Goal: Book appointment/travel/reservation

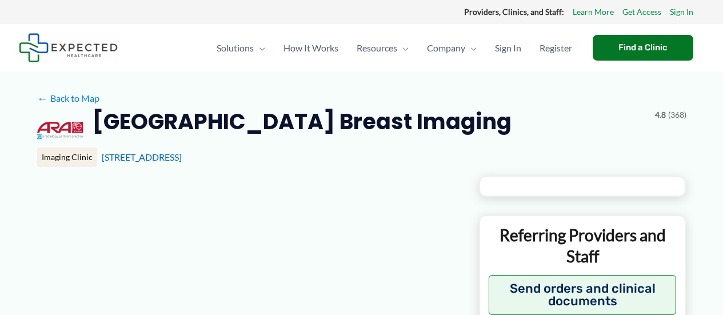
type input "**********"
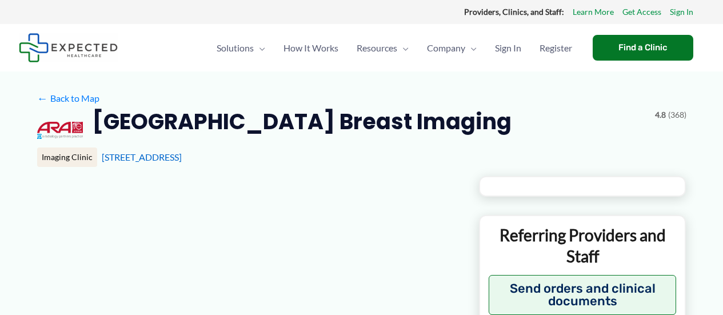
type input "**********"
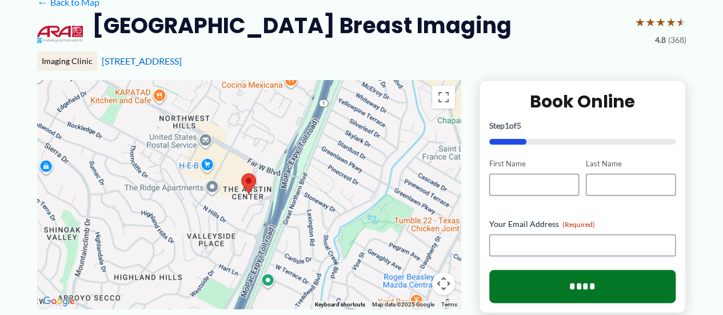
scroll to position [114, 0]
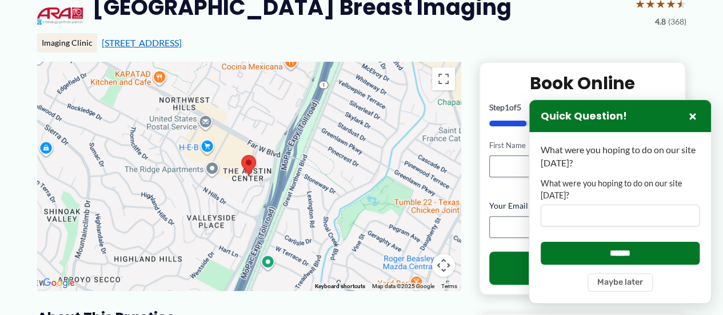
click at [182, 48] on link "[STREET_ADDRESS]" at bounding box center [142, 42] width 80 height 11
